Goal: Information Seeking & Learning: Understand process/instructions

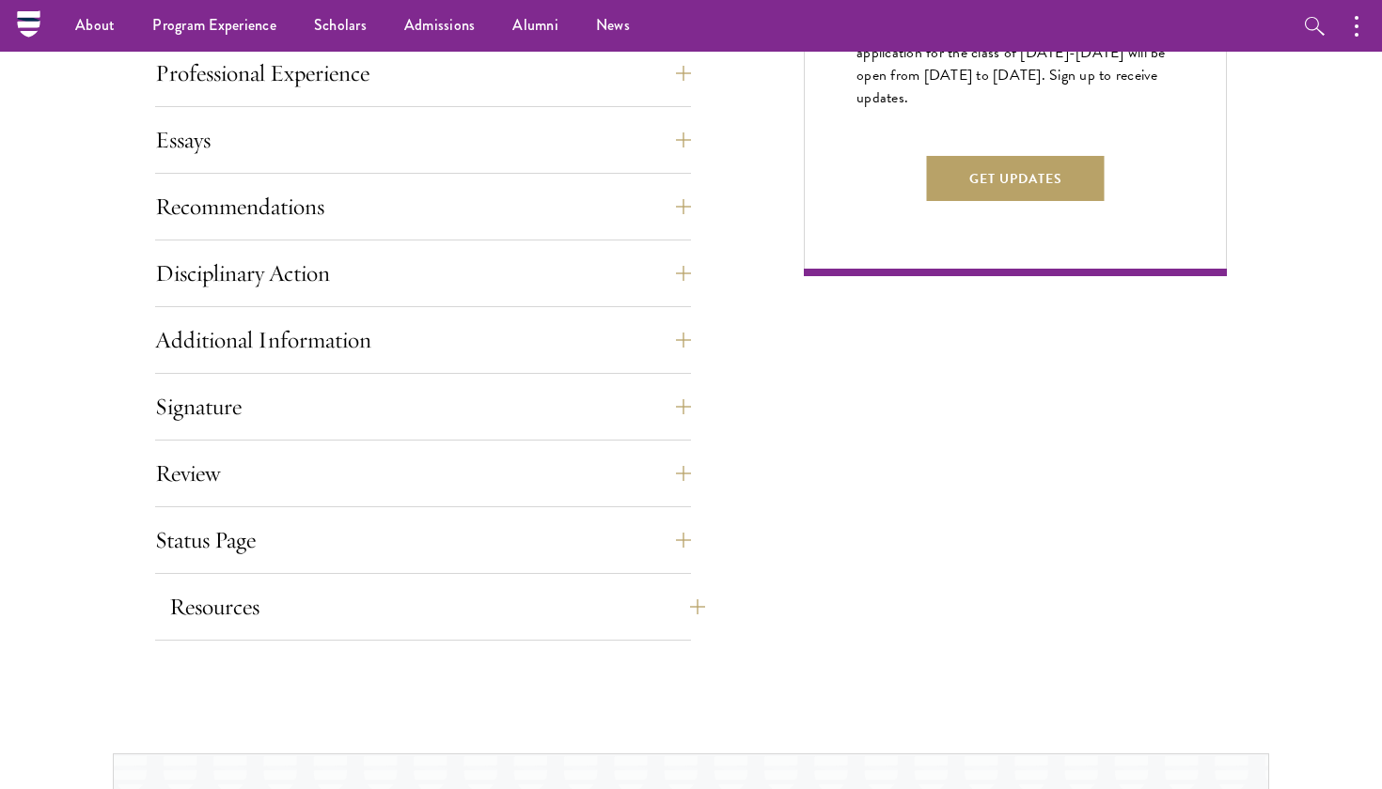
scroll to position [940, 0]
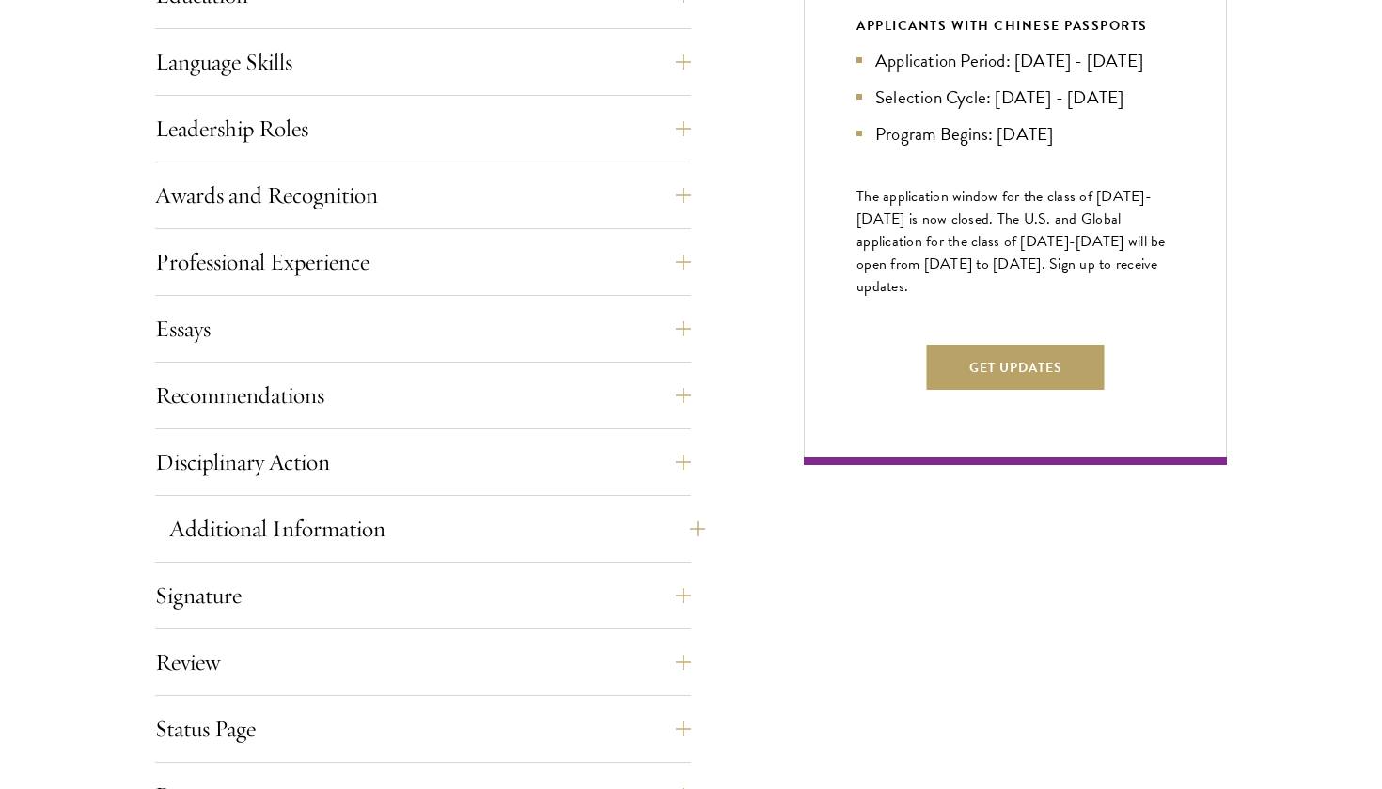
click at [317, 544] on button "Additional Information" at bounding box center [437, 529] width 536 height 45
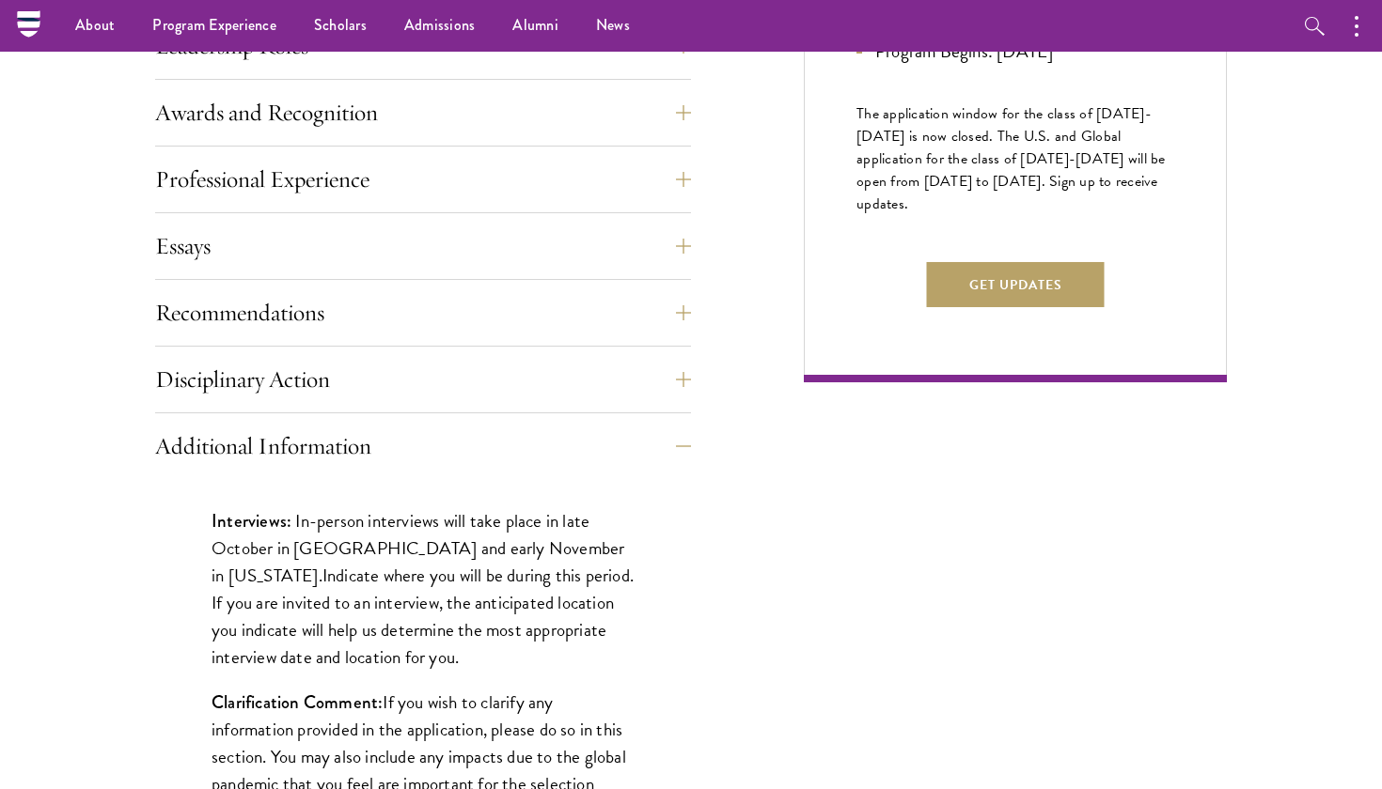
scroll to position [1067, 0]
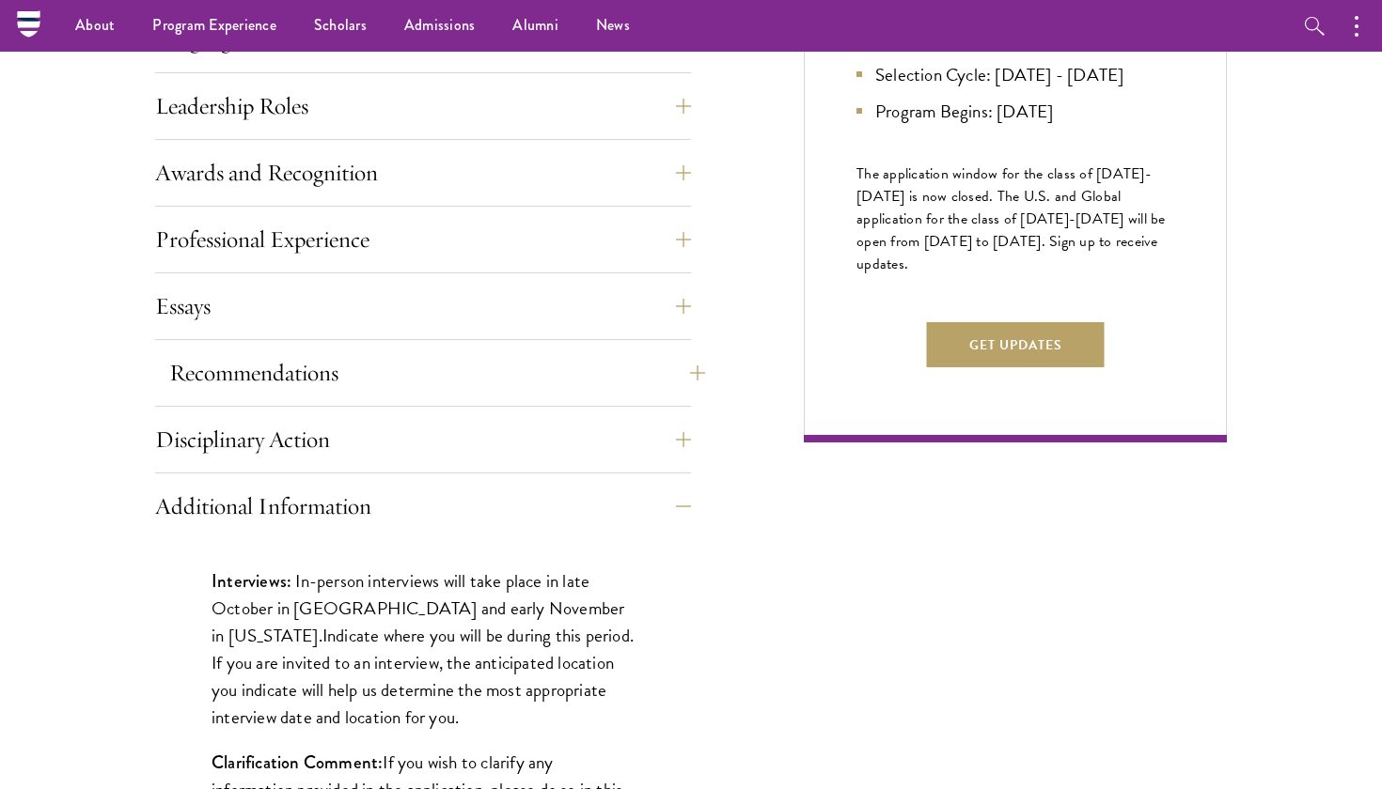
click at [351, 356] on button "Recommendations" at bounding box center [437, 373] width 536 height 45
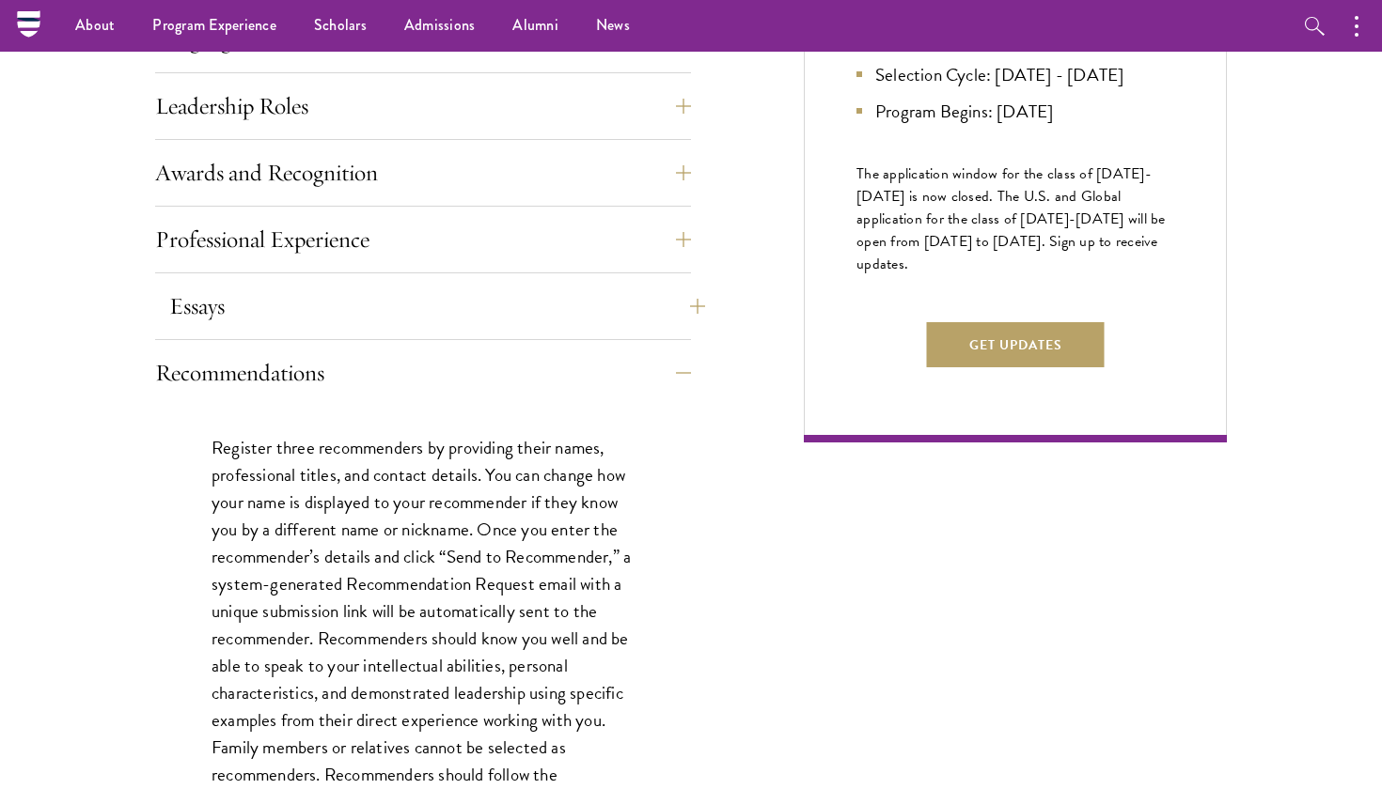
click at [360, 289] on button "Essays" at bounding box center [437, 306] width 536 height 45
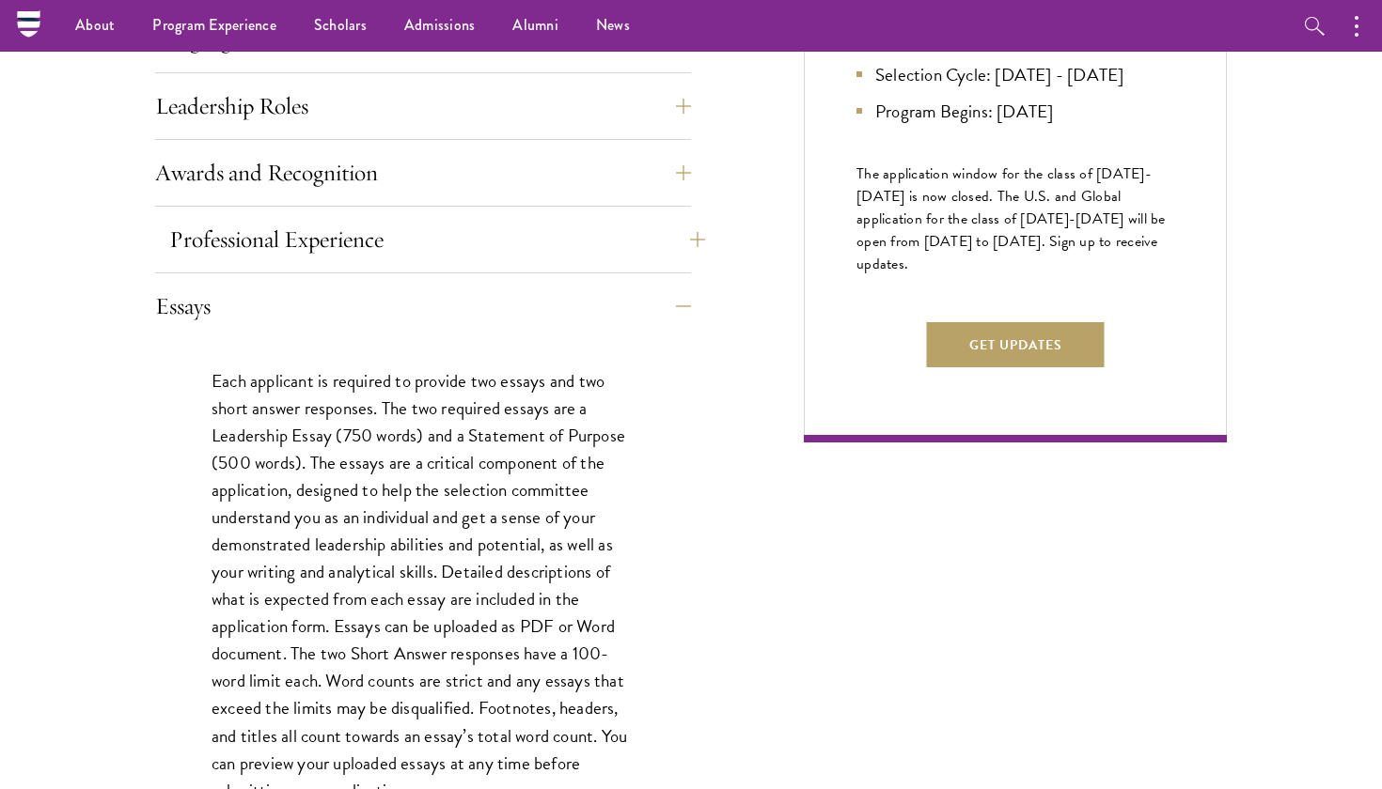
click at [370, 239] on button "Professional Experience" at bounding box center [437, 239] width 536 height 45
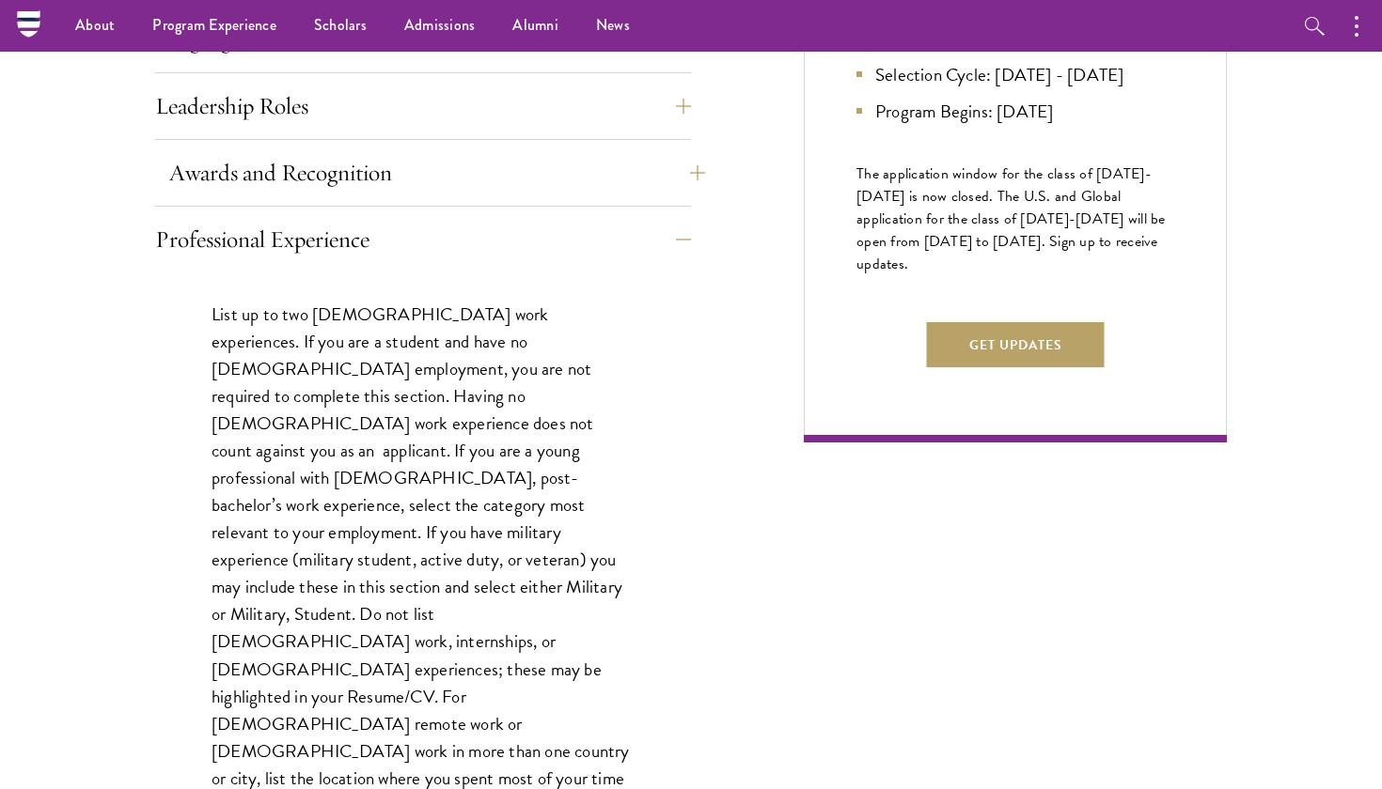
click at [370, 180] on button "Awards and Recognition" at bounding box center [437, 172] width 536 height 45
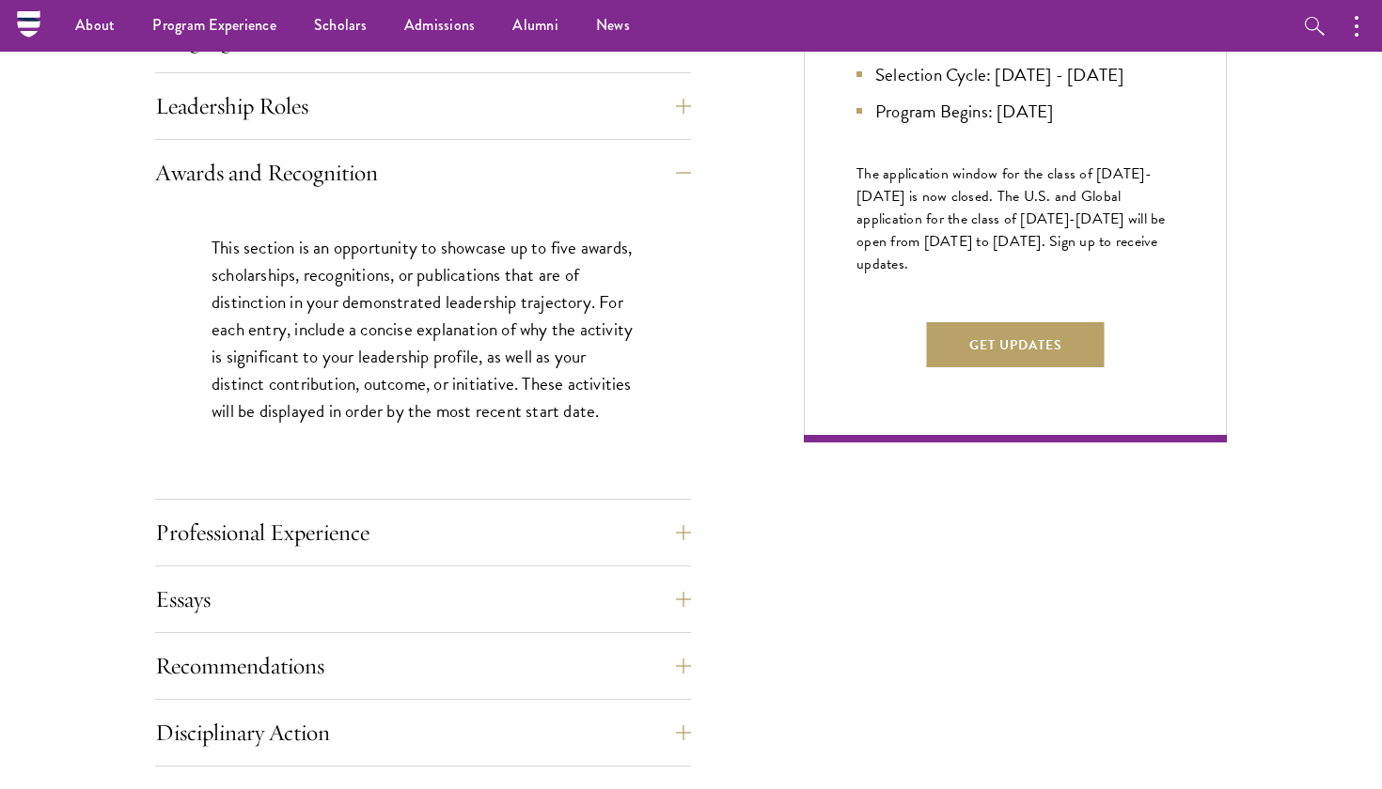
click at [364, 138] on div "Application Home Page The online application form must be completed in English.…" at bounding box center [423, 425] width 536 height 1351
click at [363, 125] on button "Leadership Roles" at bounding box center [437, 106] width 536 height 45
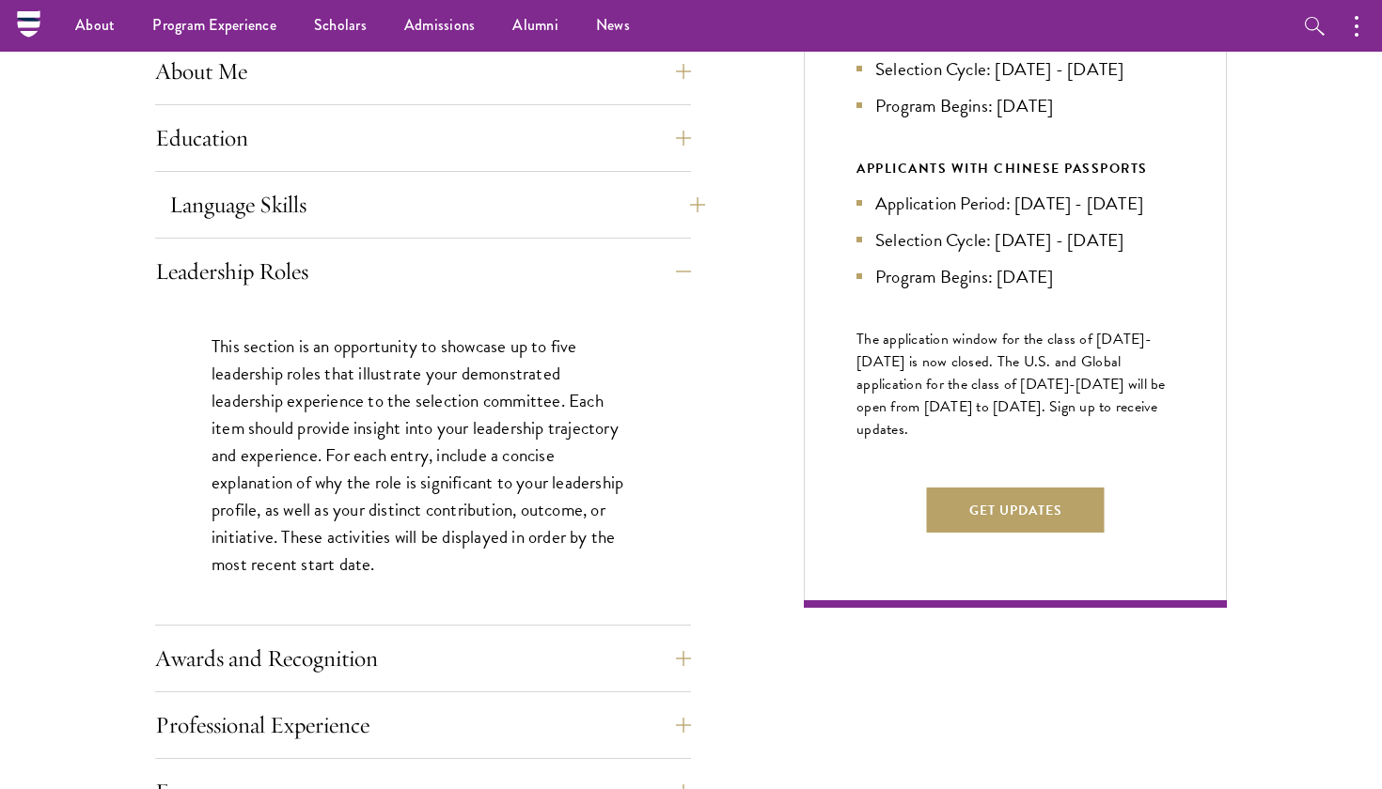
scroll to position [876, 0]
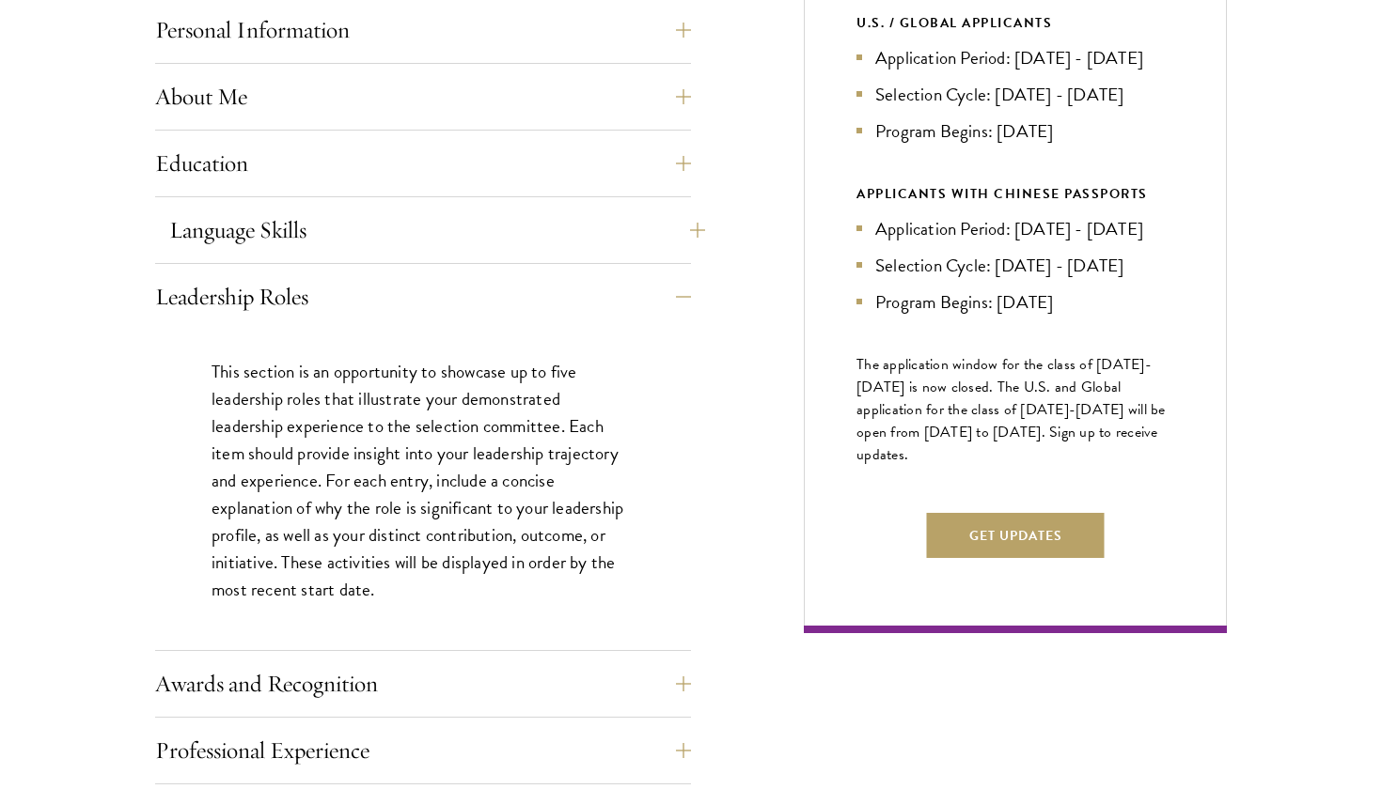
click at [341, 208] on button "Language Skills" at bounding box center [437, 230] width 536 height 45
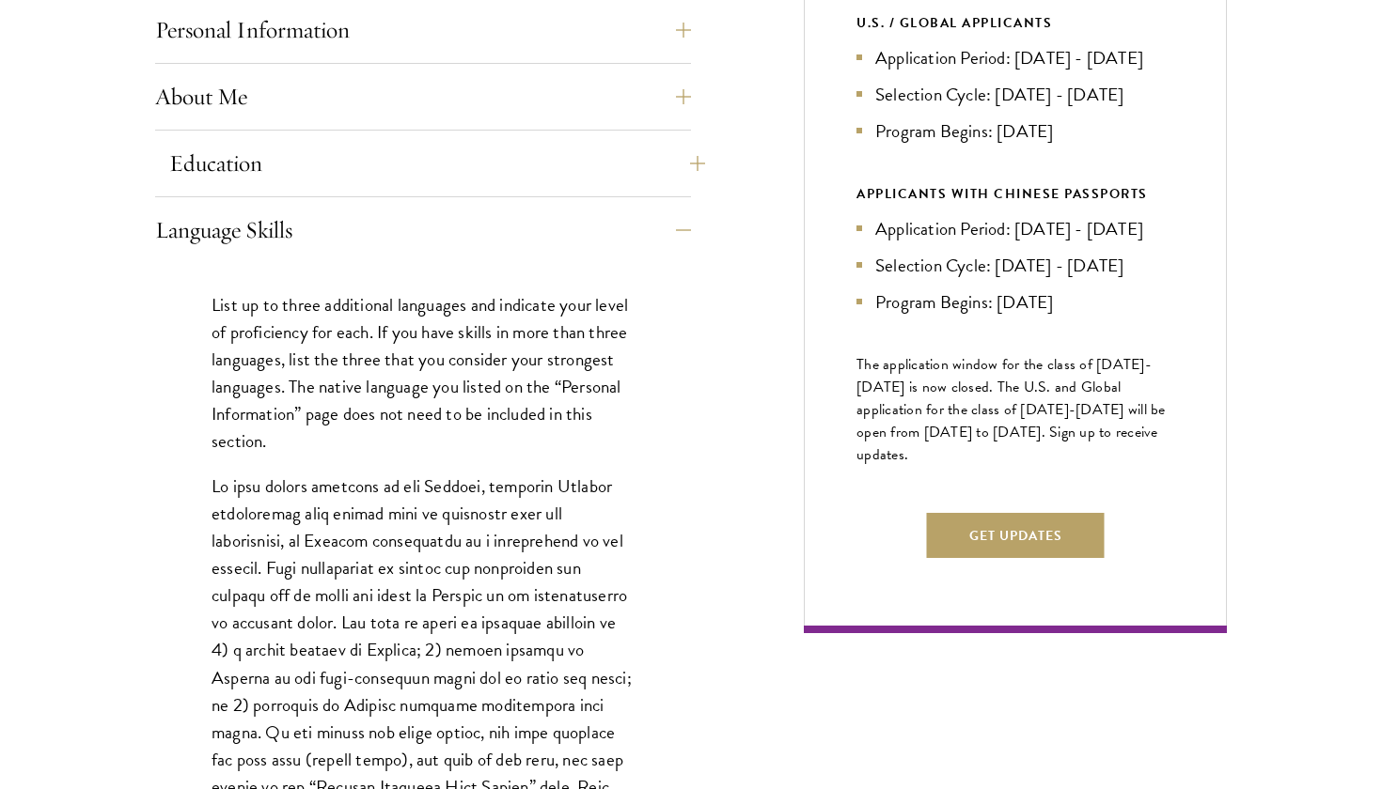
click at [337, 159] on button "Education" at bounding box center [437, 163] width 536 height 45
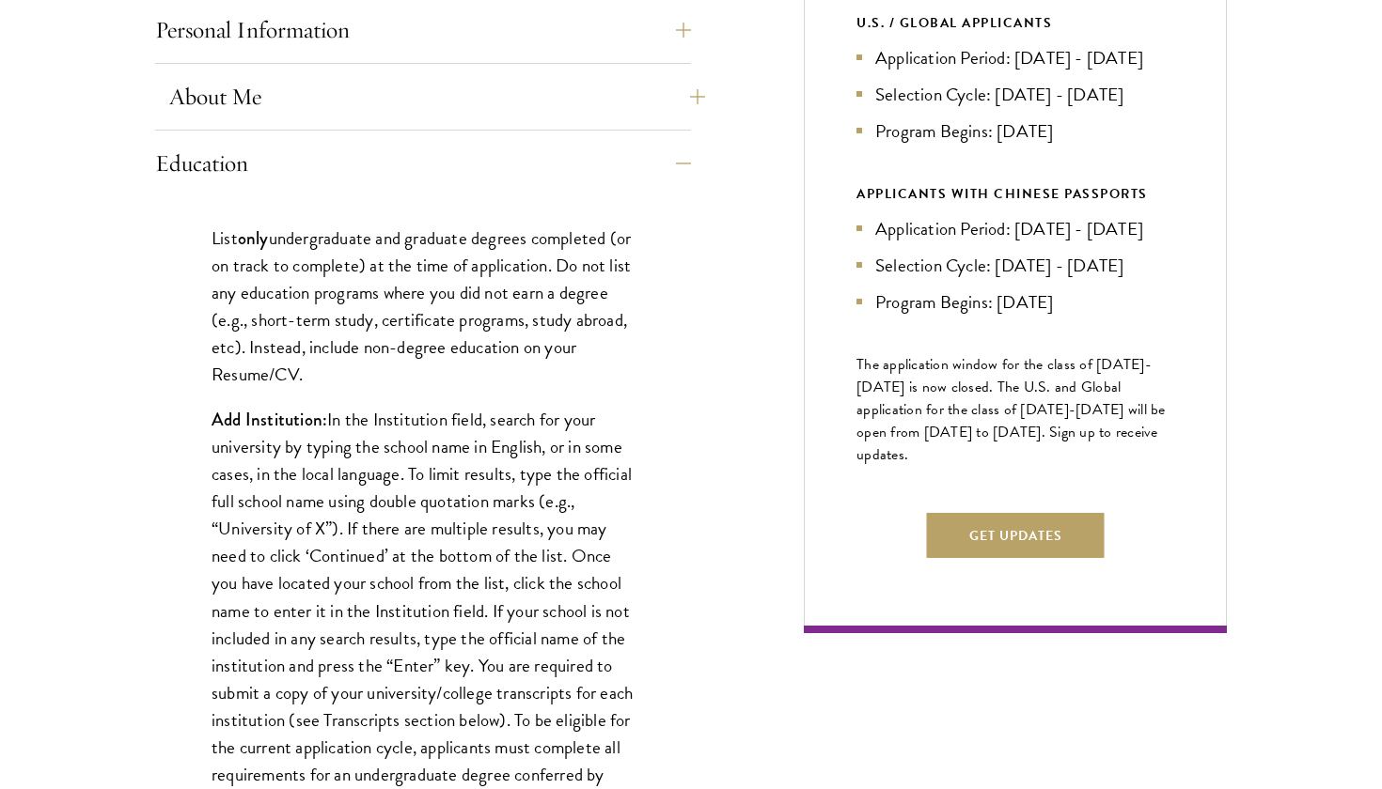
click at [333, 106] on button "About Me" at bounding box center [437, 96] width 536 height 45
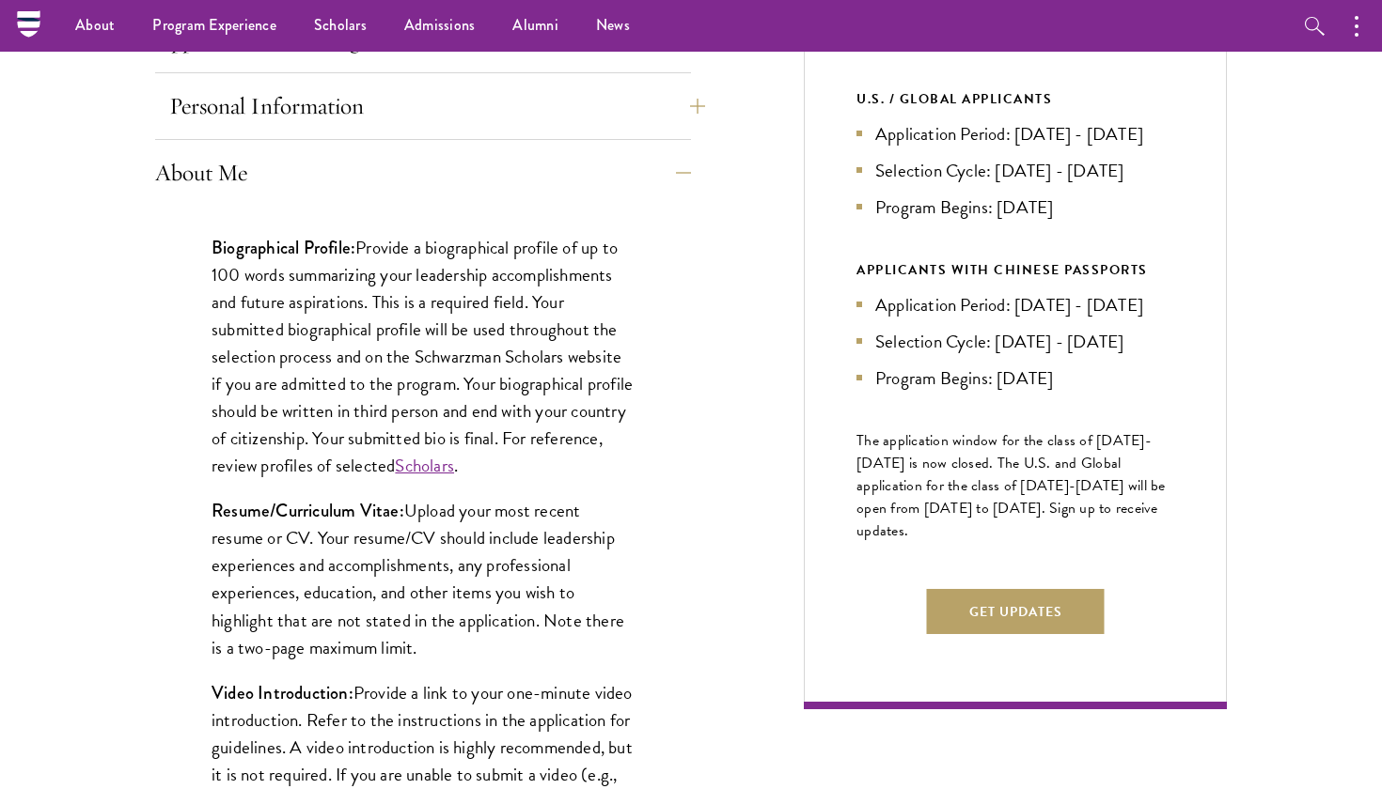
click at [310, 100] on button "Personal Information" at bounding box center [437, 106] width 536 height 45
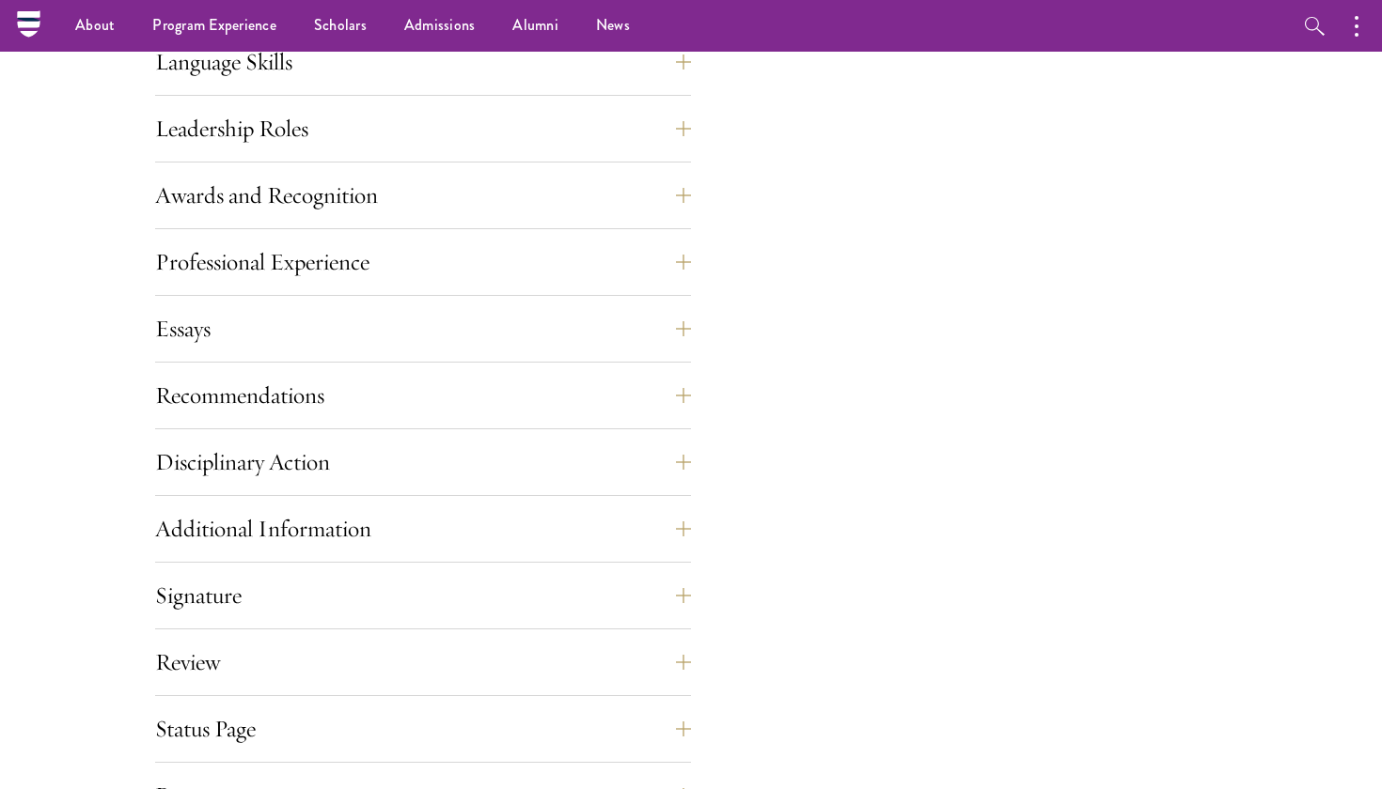
scroll to position [1485, 0]
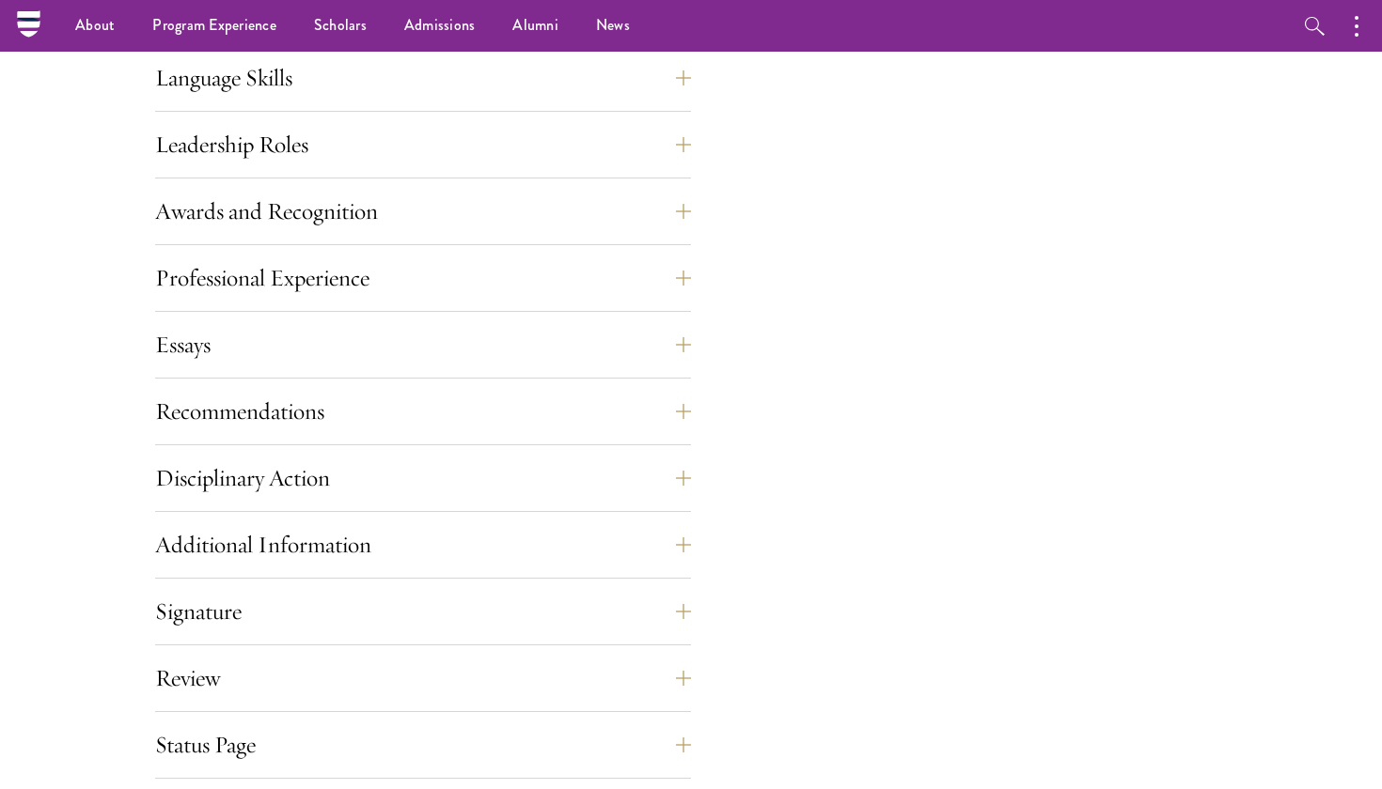
click at [301, 101] on div "Language Skills List up to three additional languages and indicate your level o…" at bounding box center [423, 83] width 536 height 56
click at [297, 92] on button "Language Skills" at bounding box center [437, 77] width 536 height 45
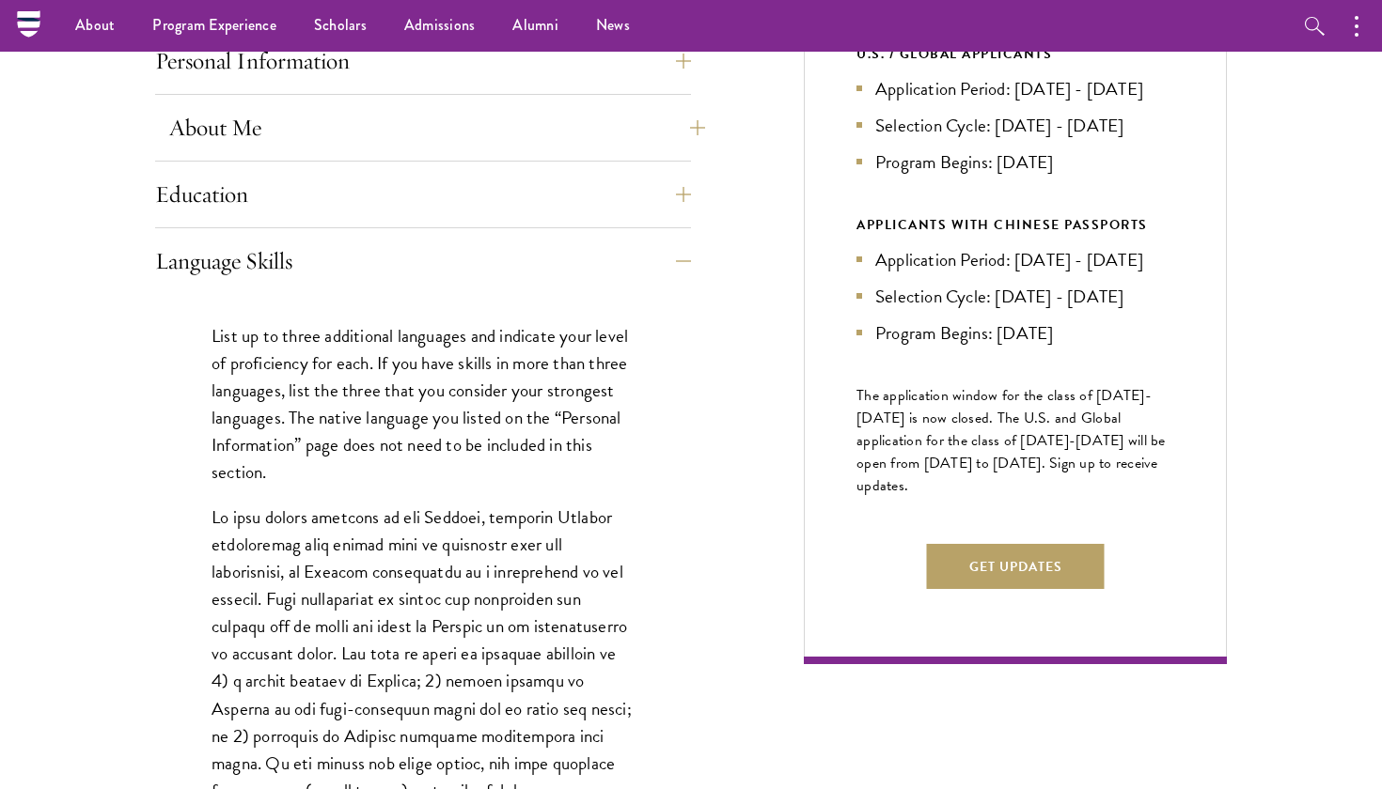
scroll to position [843, 0]
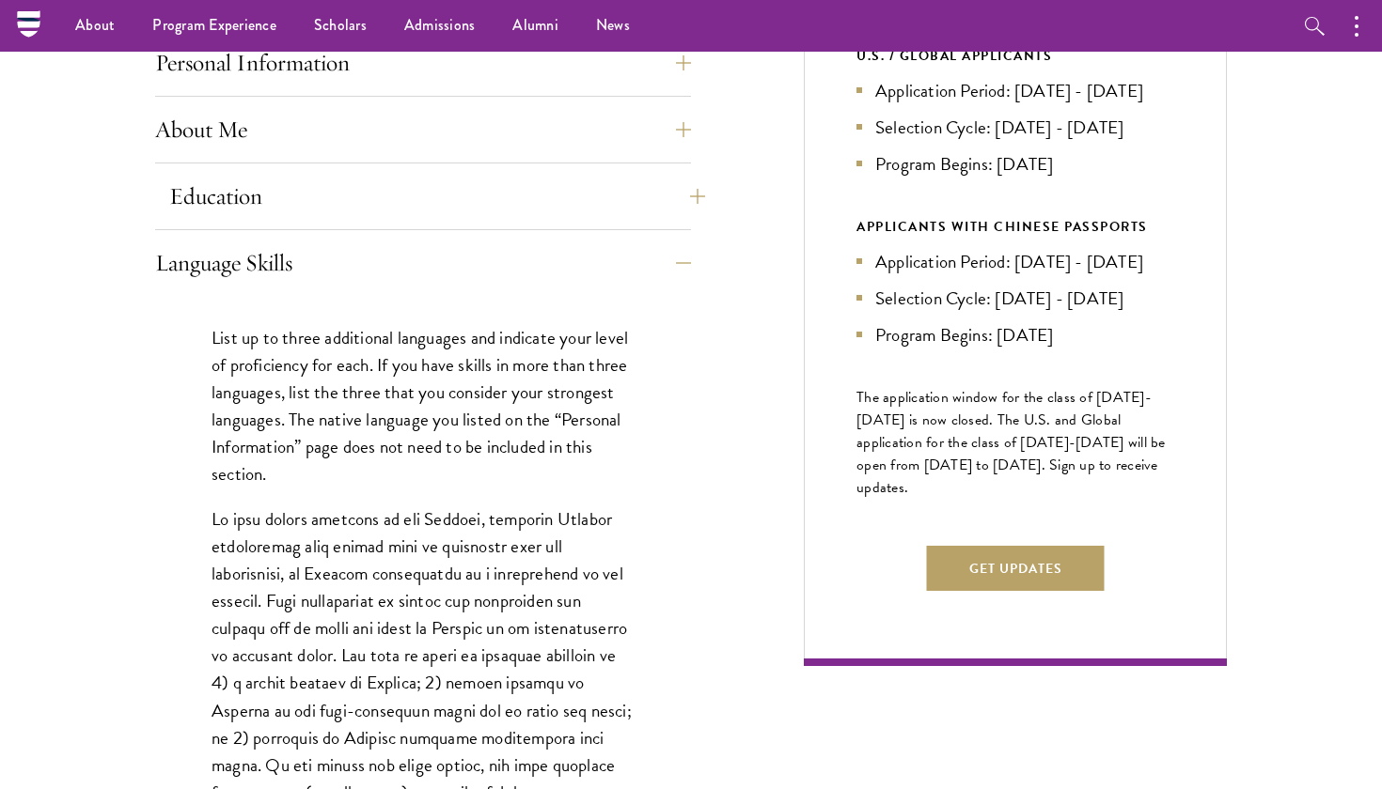
click at [277, 190] on button "Education" at bounding box center [437, 196] width 536 height 45
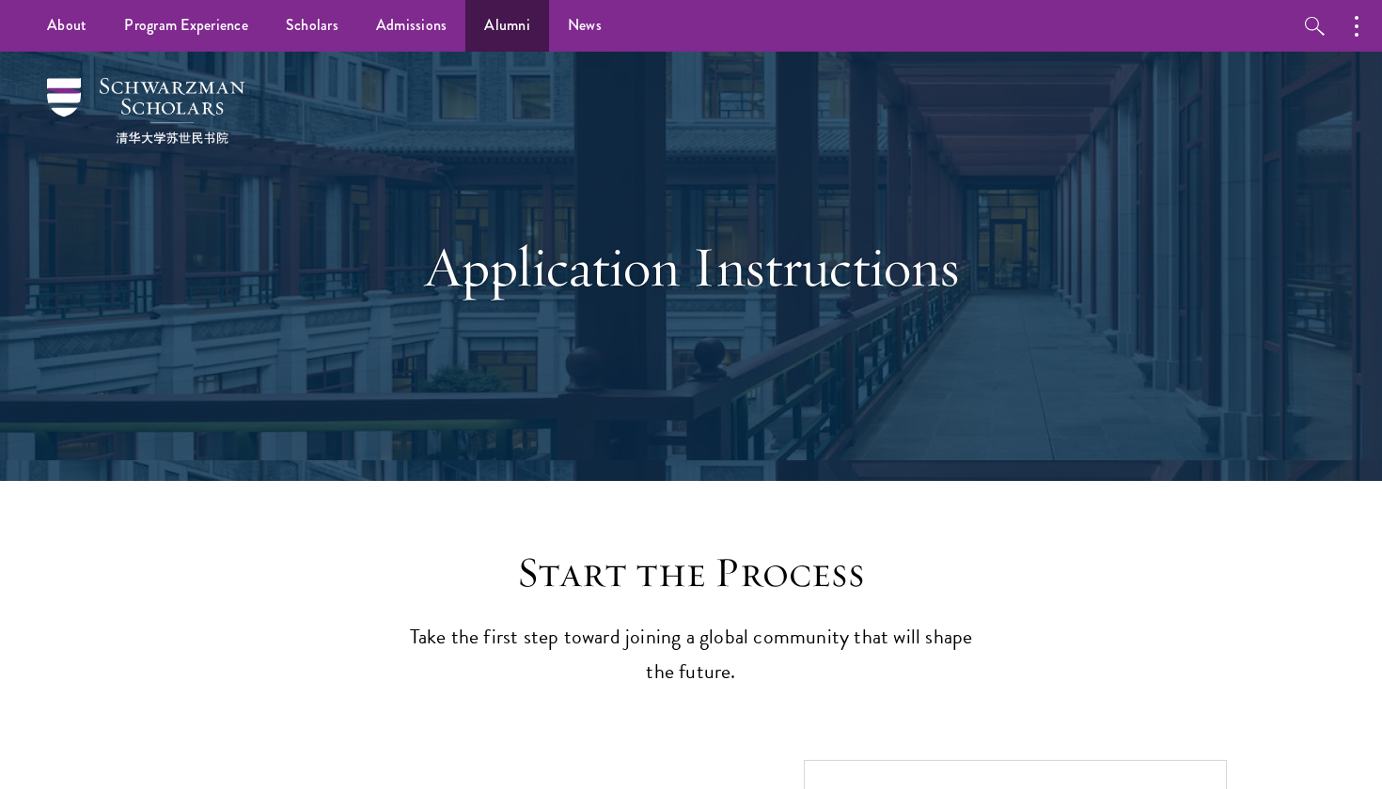
scroll to position [0, 0]
click at [164, 128] on img at bounding box center [145, 111] width 197 height 66
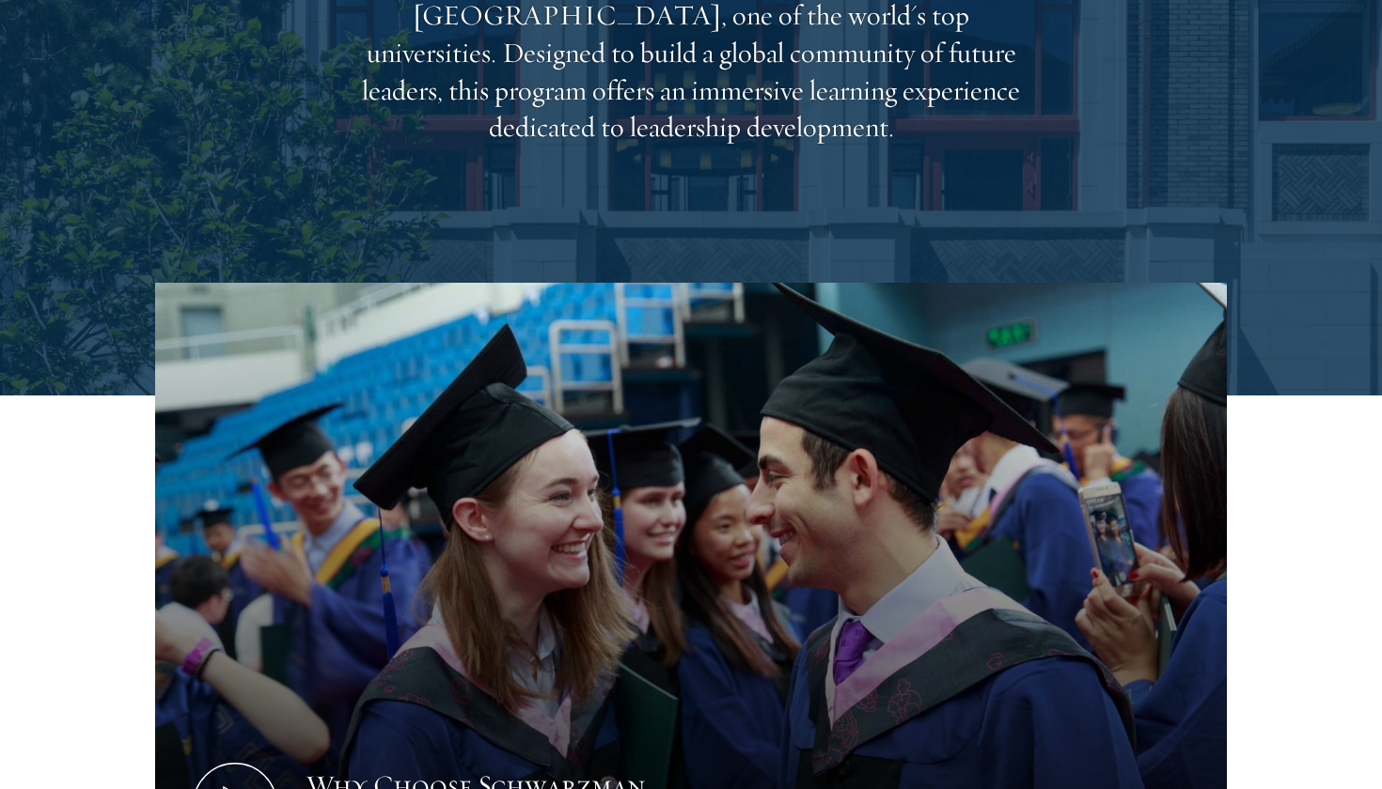
scroll to position [656, 0]
